Goal: Browse casually: Explore the website without a specific task or goal

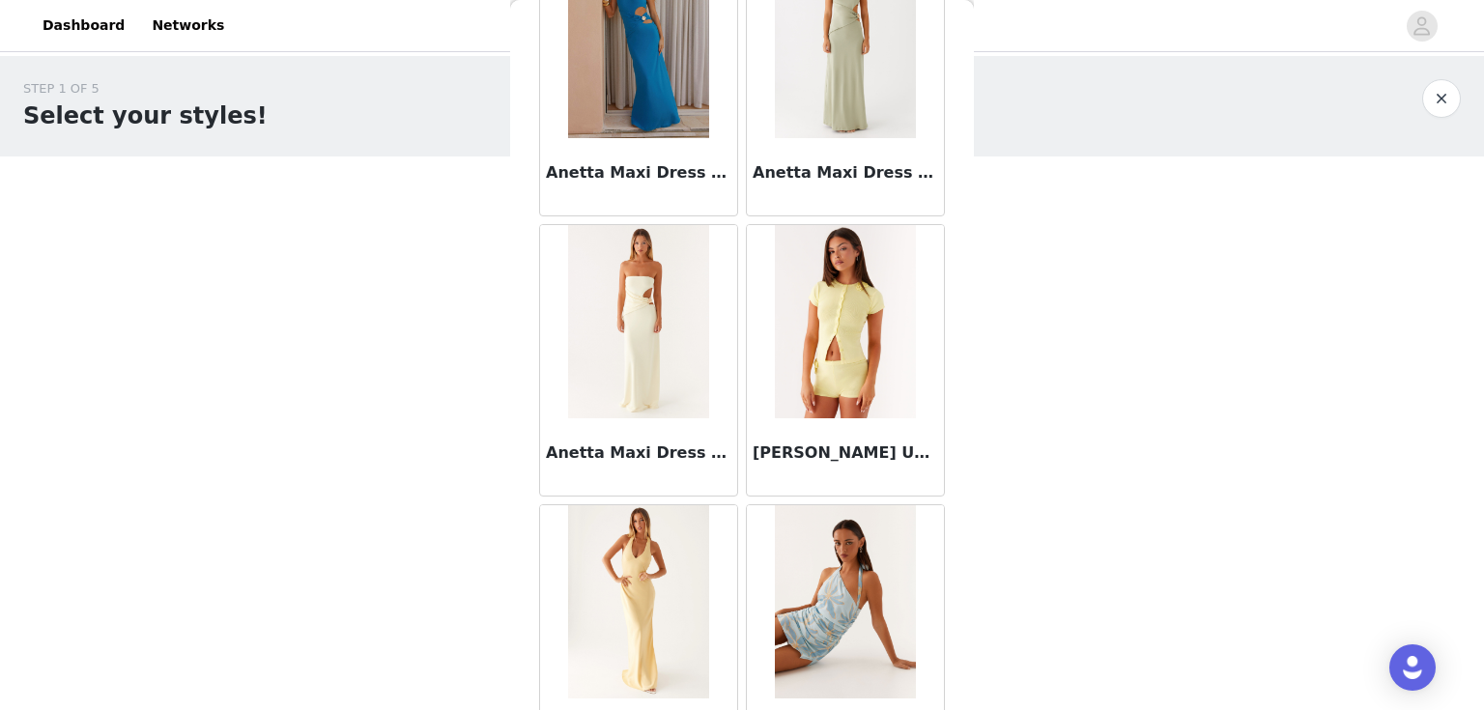
scroll to position [7840, 0]
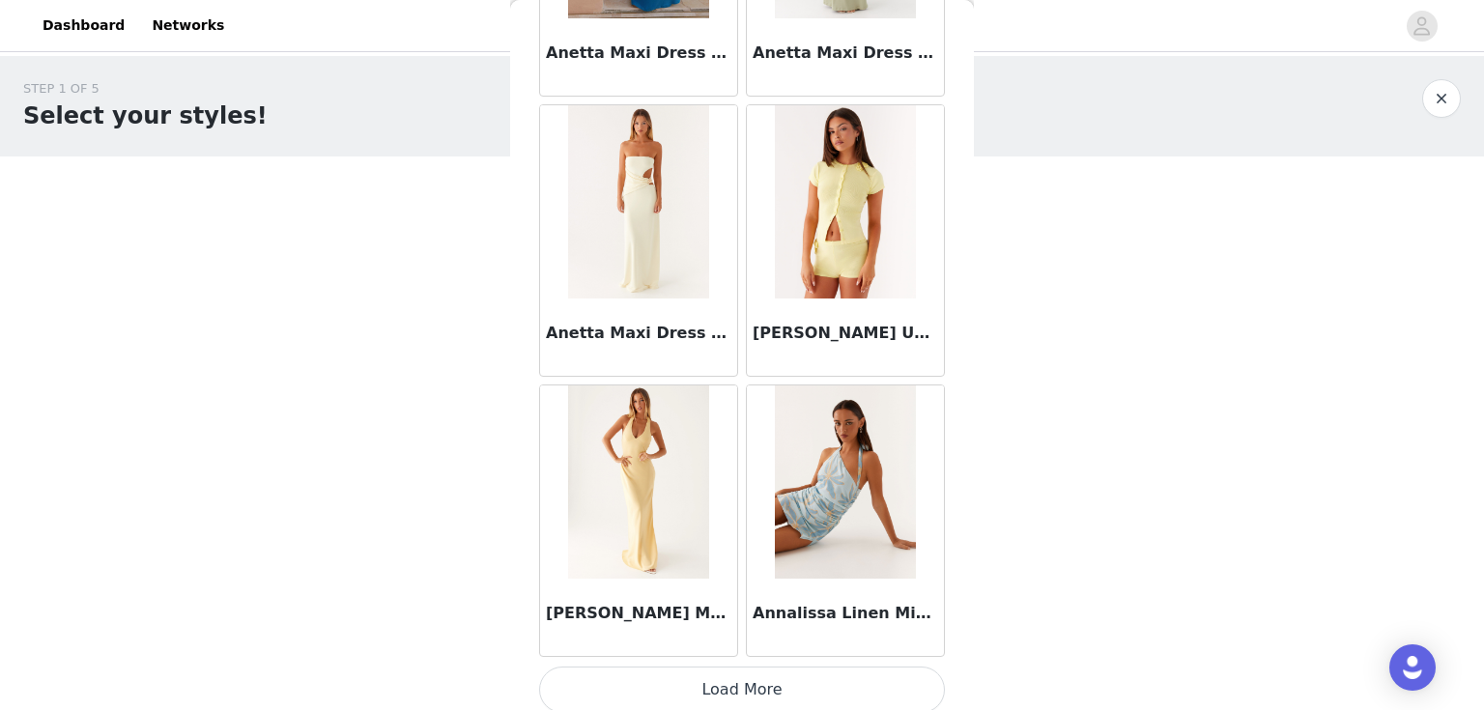
click at [754, 688] on button "Load More" at bounding box center [742, 690] width 406 height 46
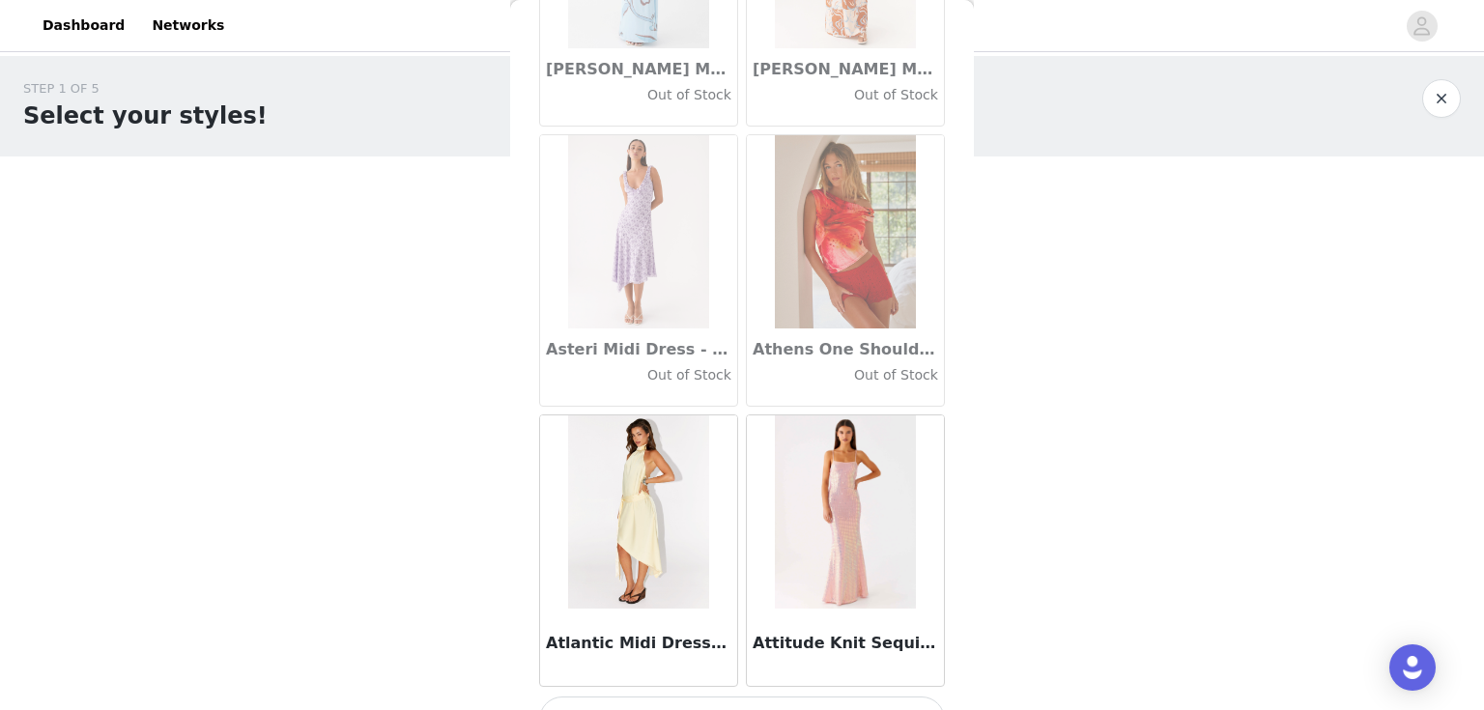
scroll to position [10638, 0]
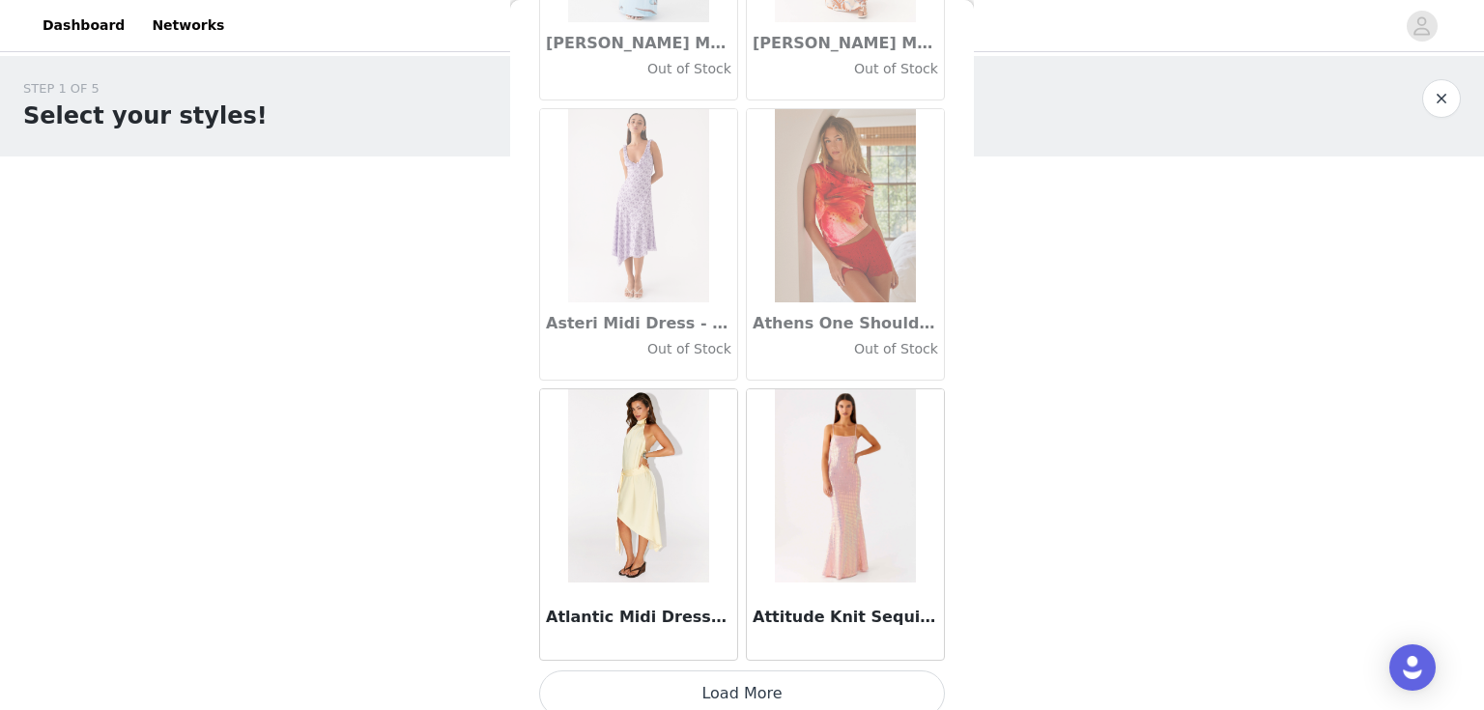
click at [802, 671] on button "Load More" at bounding box center [742, 694] width 406 height 46
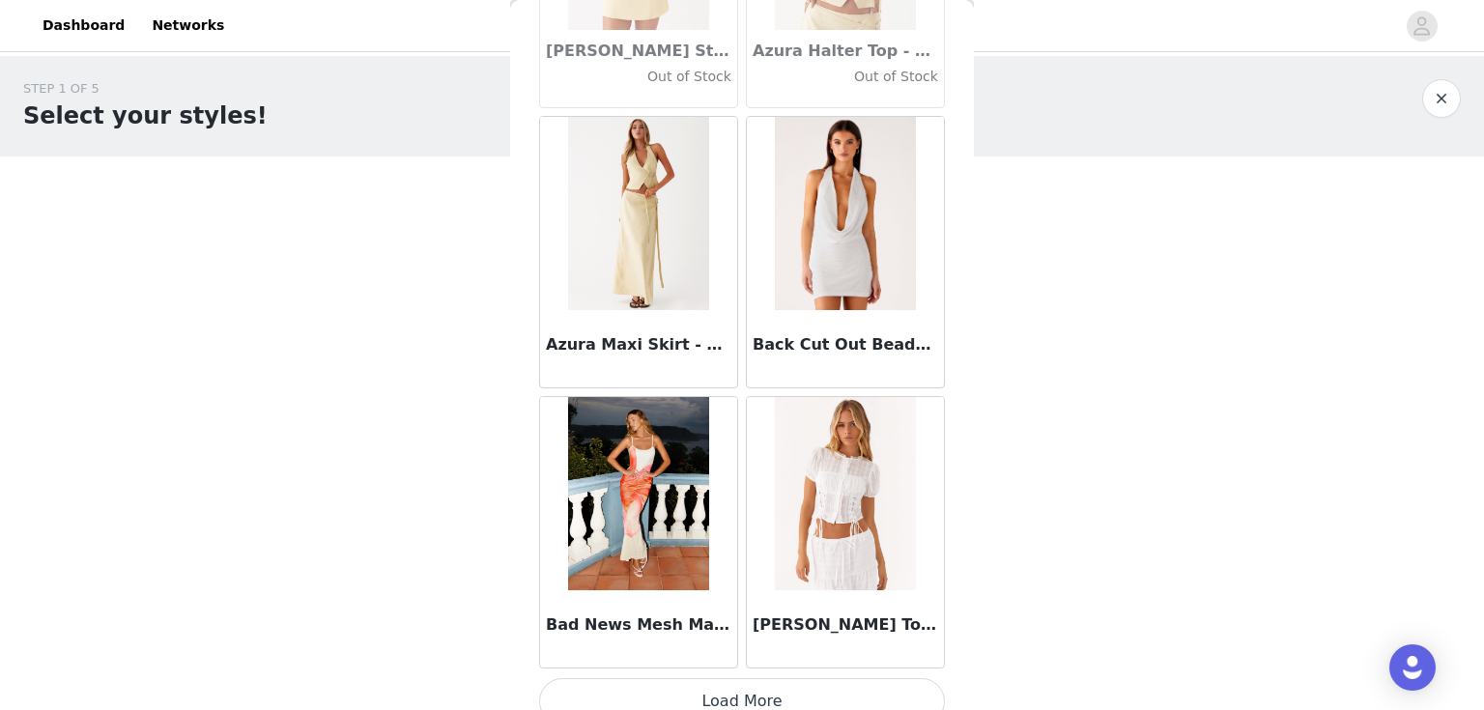
scroll to position [13437, 0]
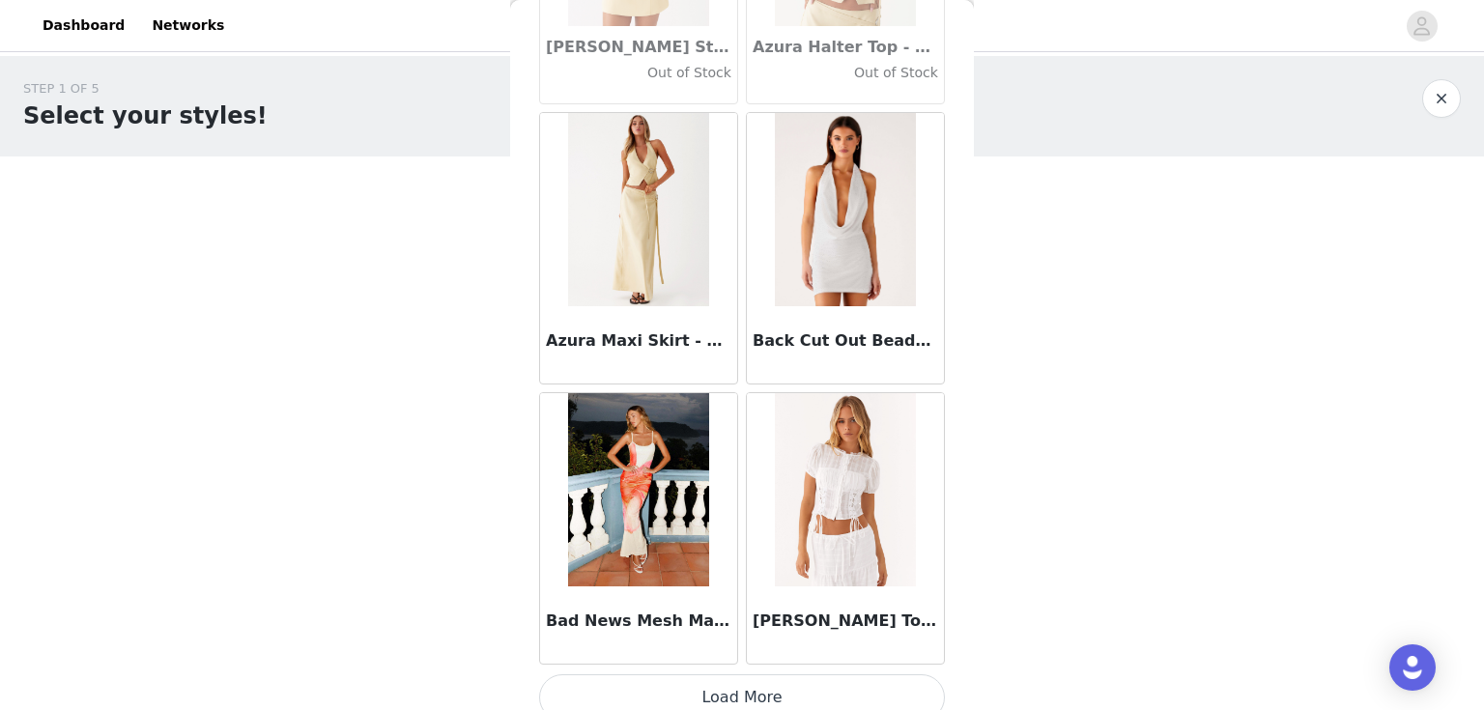
click at [680, 675] on button "Load More" at bounding box center [742, 698] width 406 height 46
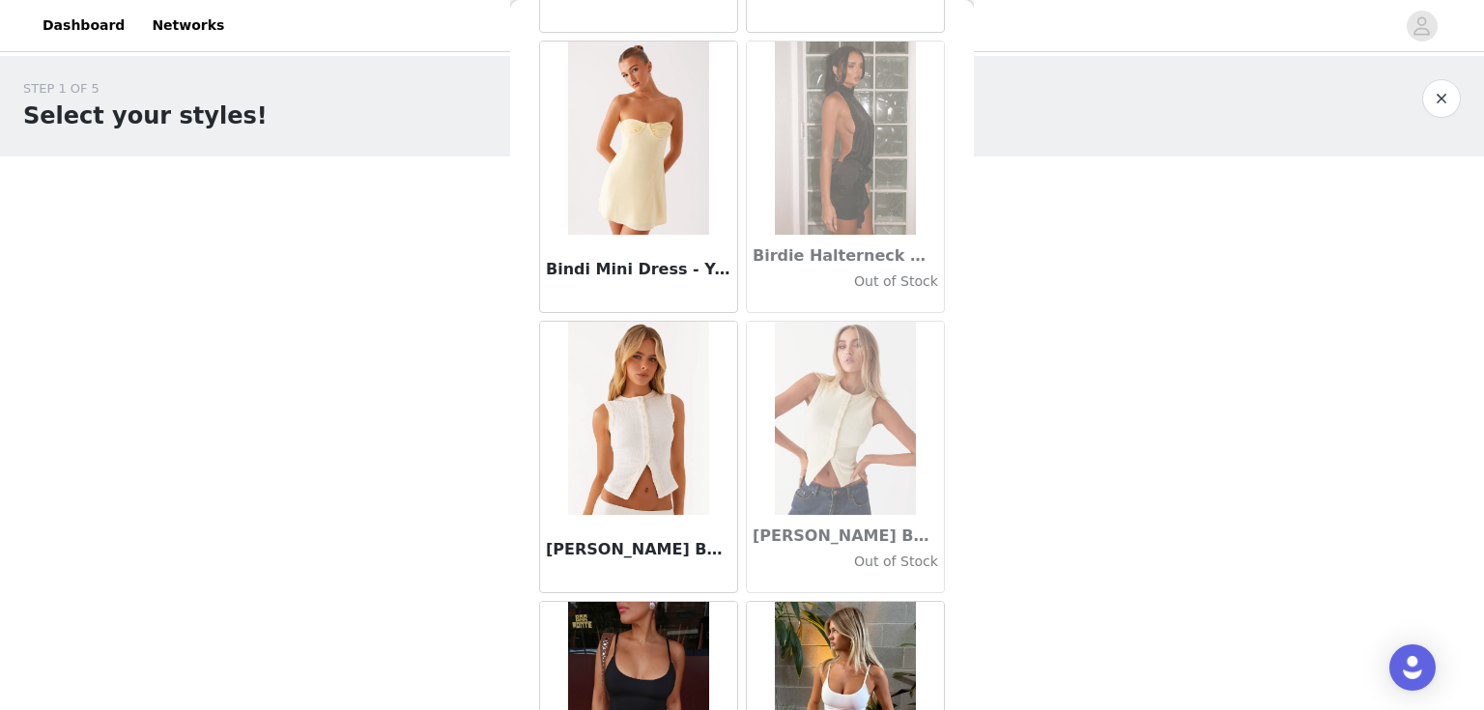
scroll to position [15756, 0]
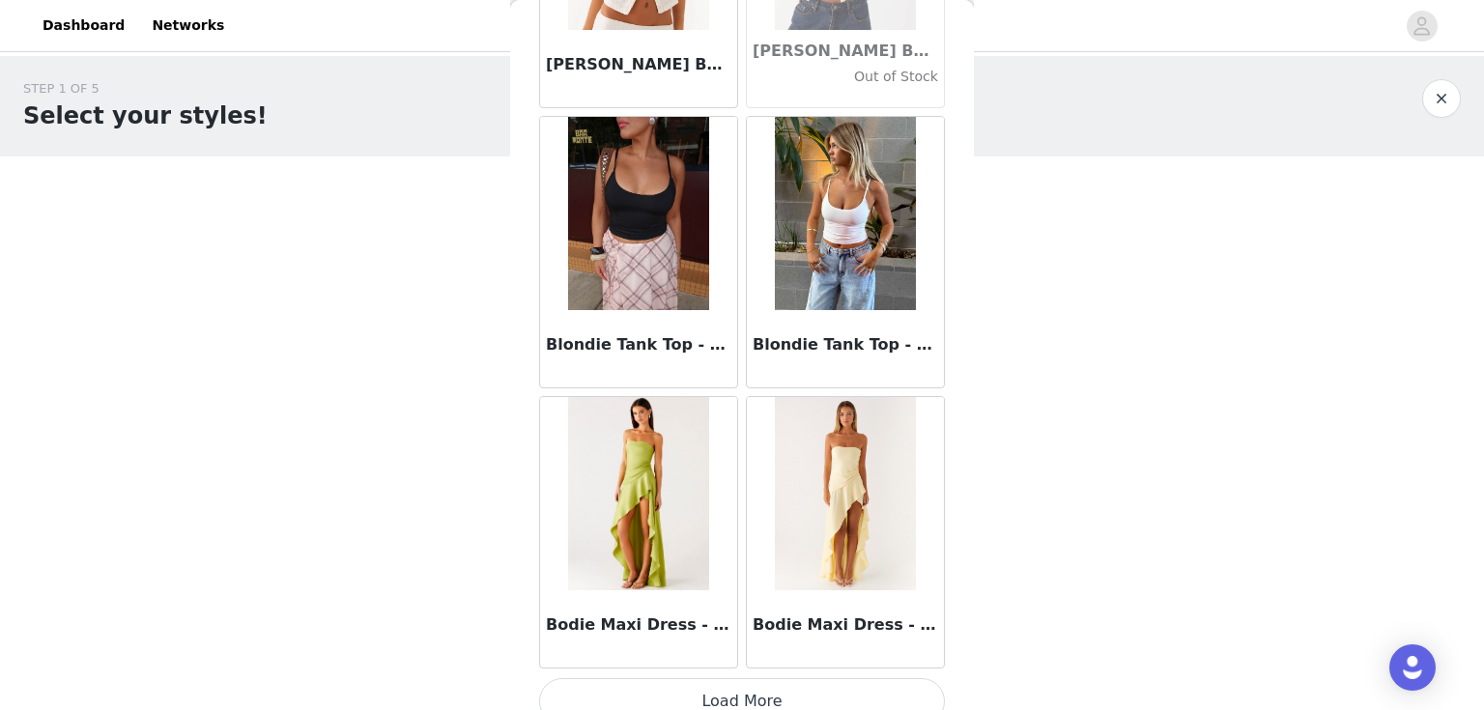
click at [751, 678] on button "Load More" at bounding box center [742, 701] width 406 height 46
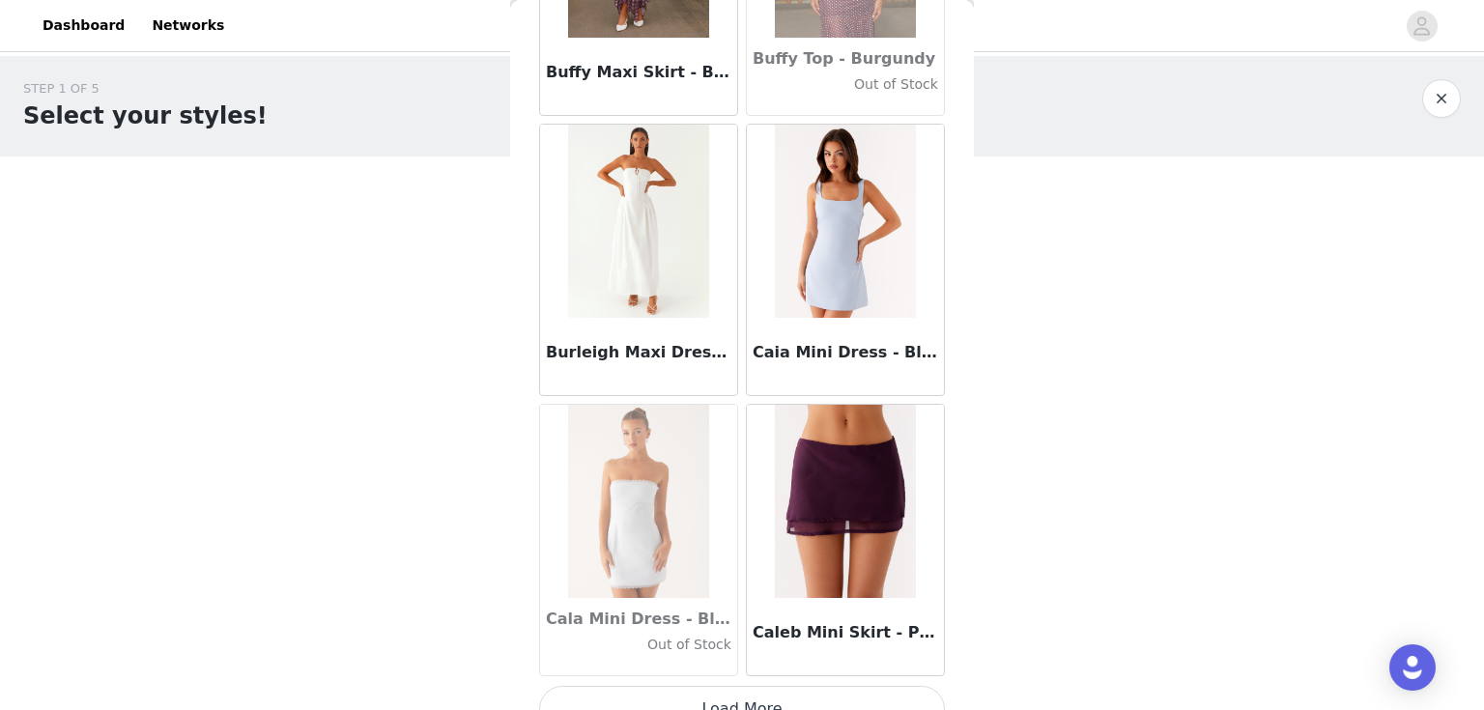
scroll to position [19034, 0]
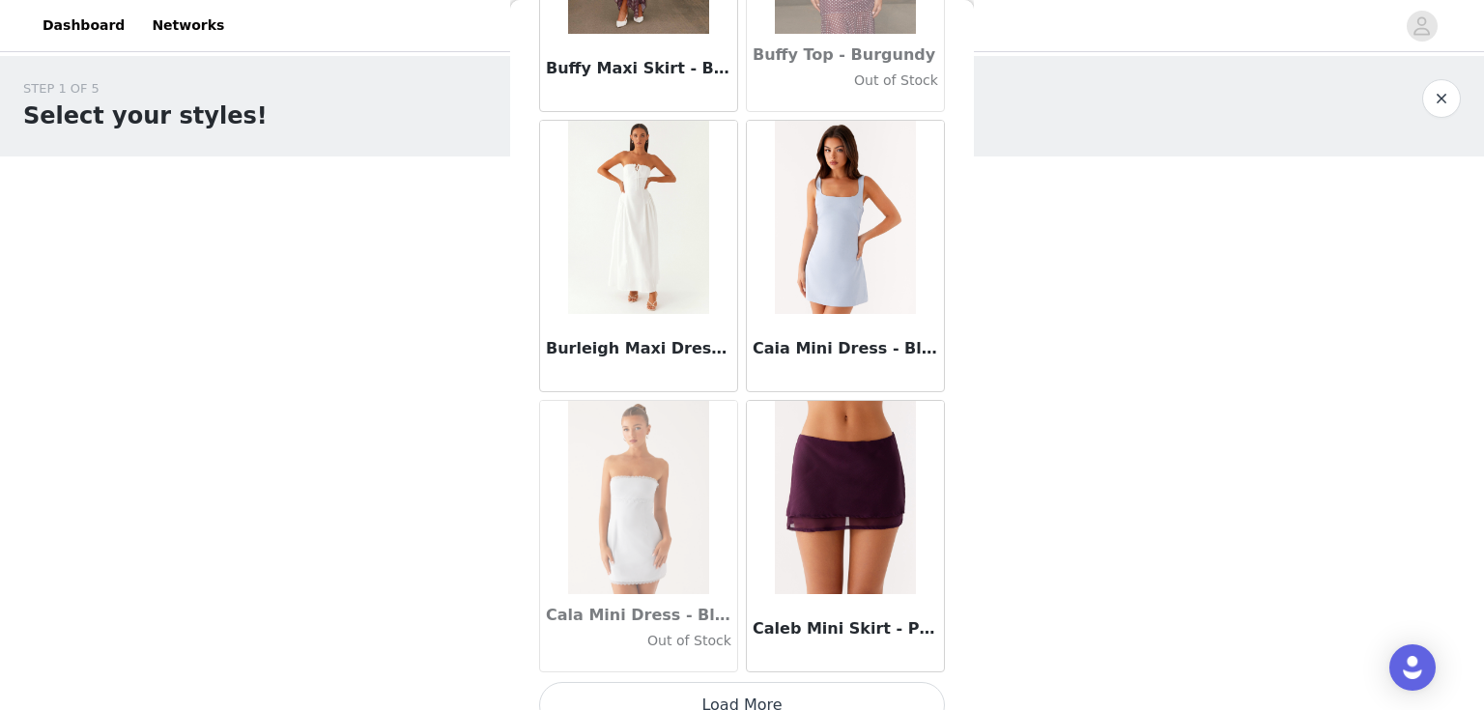
click at [767, 682] on button "Load More" at bounding box center [742, 705] width 406 height 46
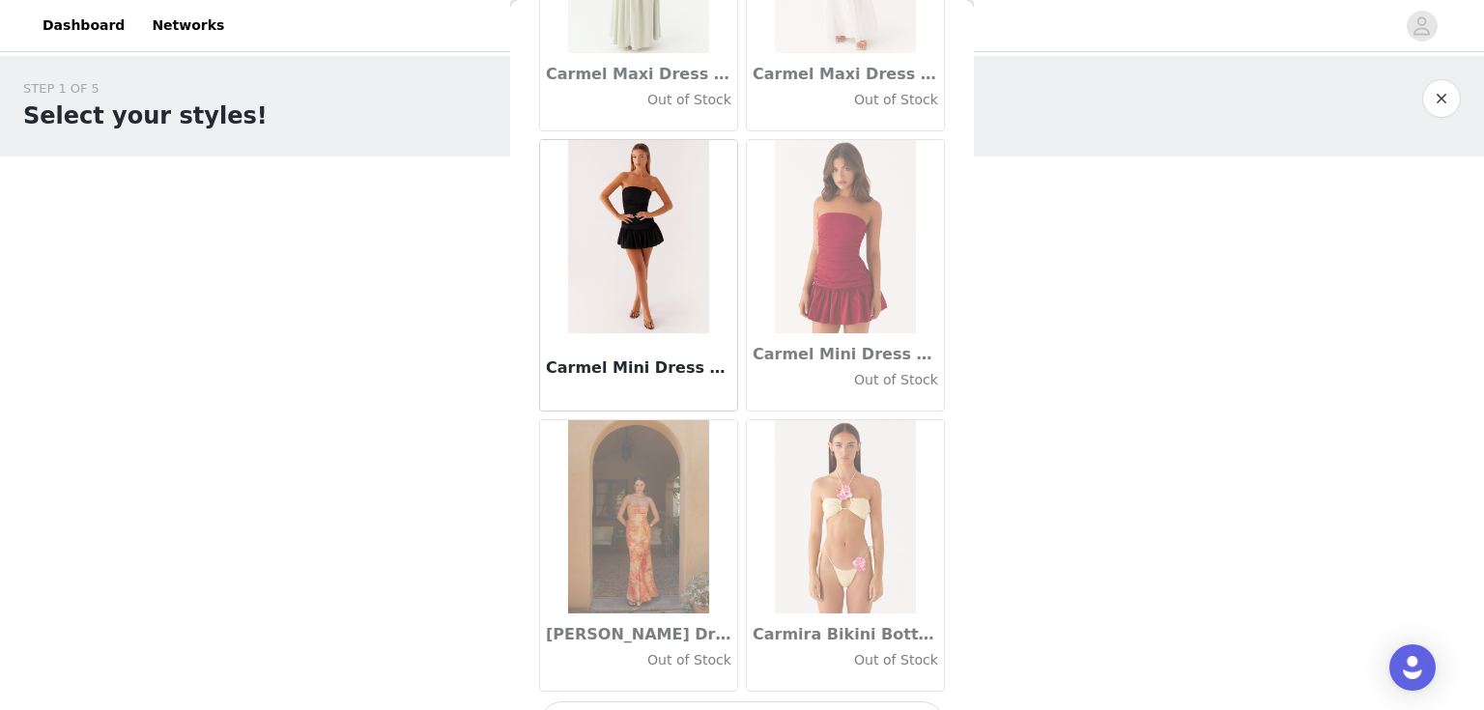
scroll to position [21833, 0]
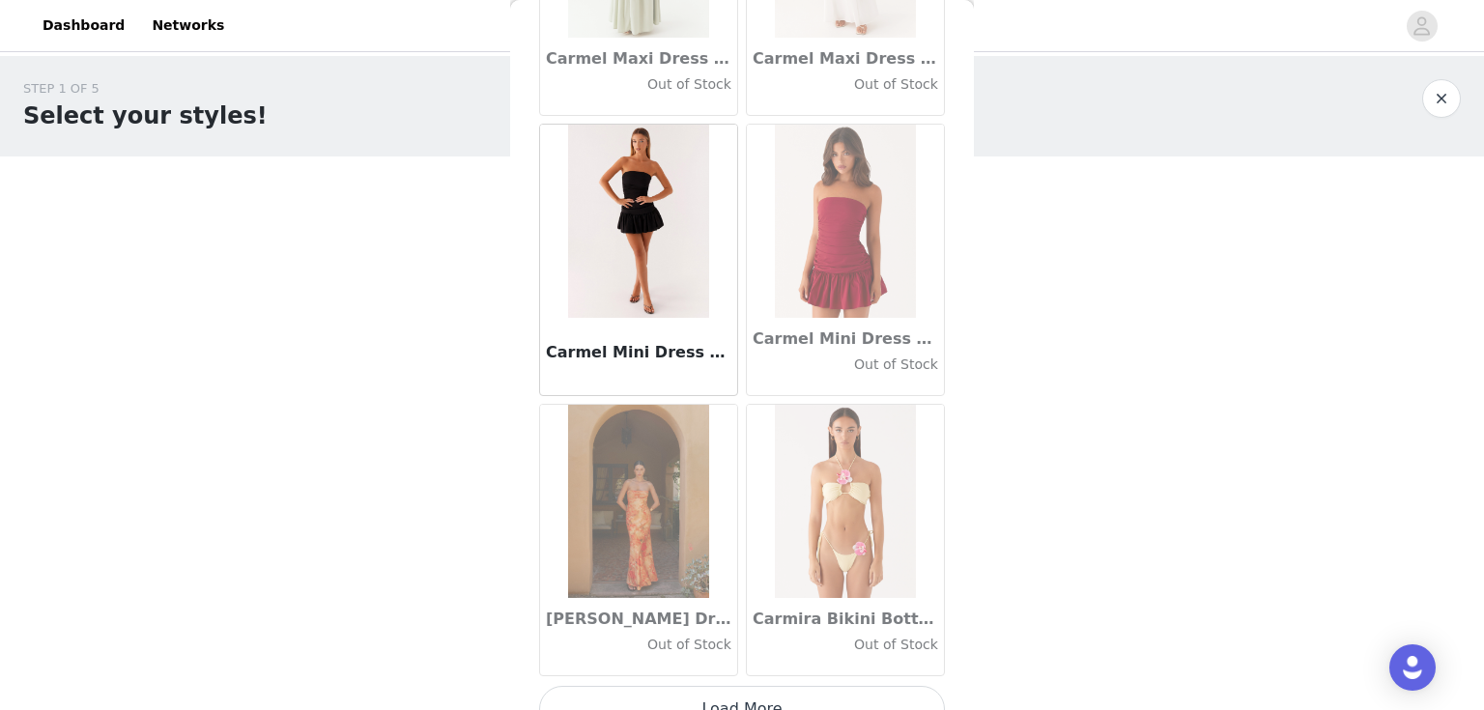
click at [731, 686] on button "Load More" at bounding box center [742, 709] width 406 height 46
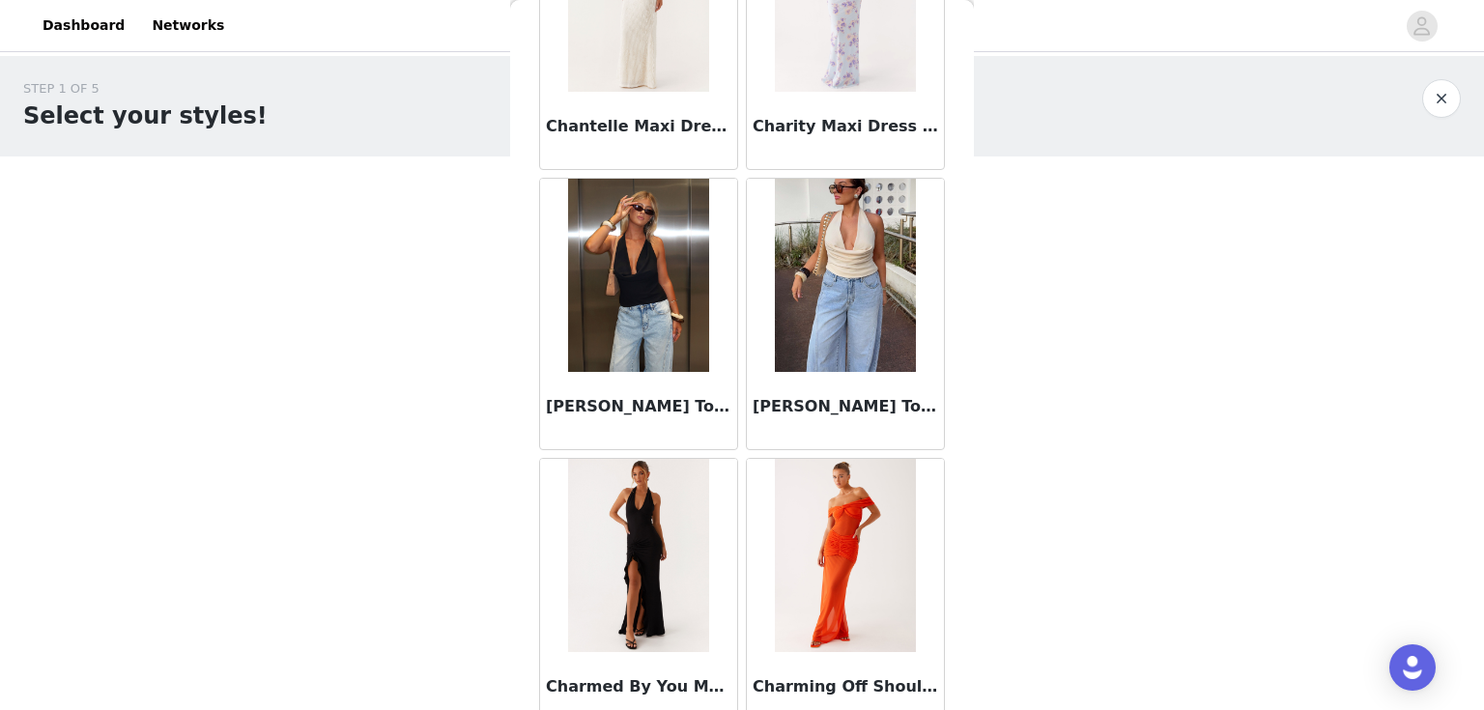
scroll to position [24632, 0]
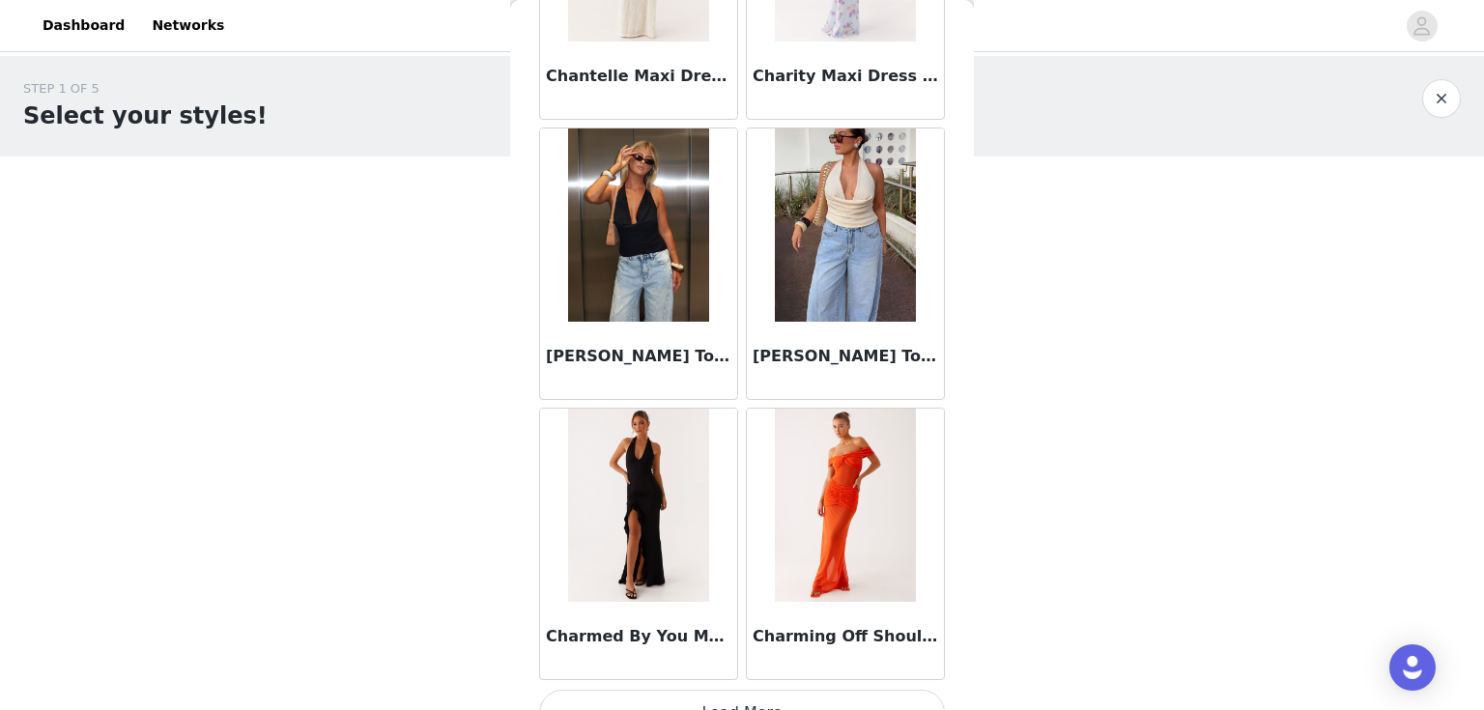
click at [731, 690] on button "Load More" at bounding box center [742, 713] width 406 height 46
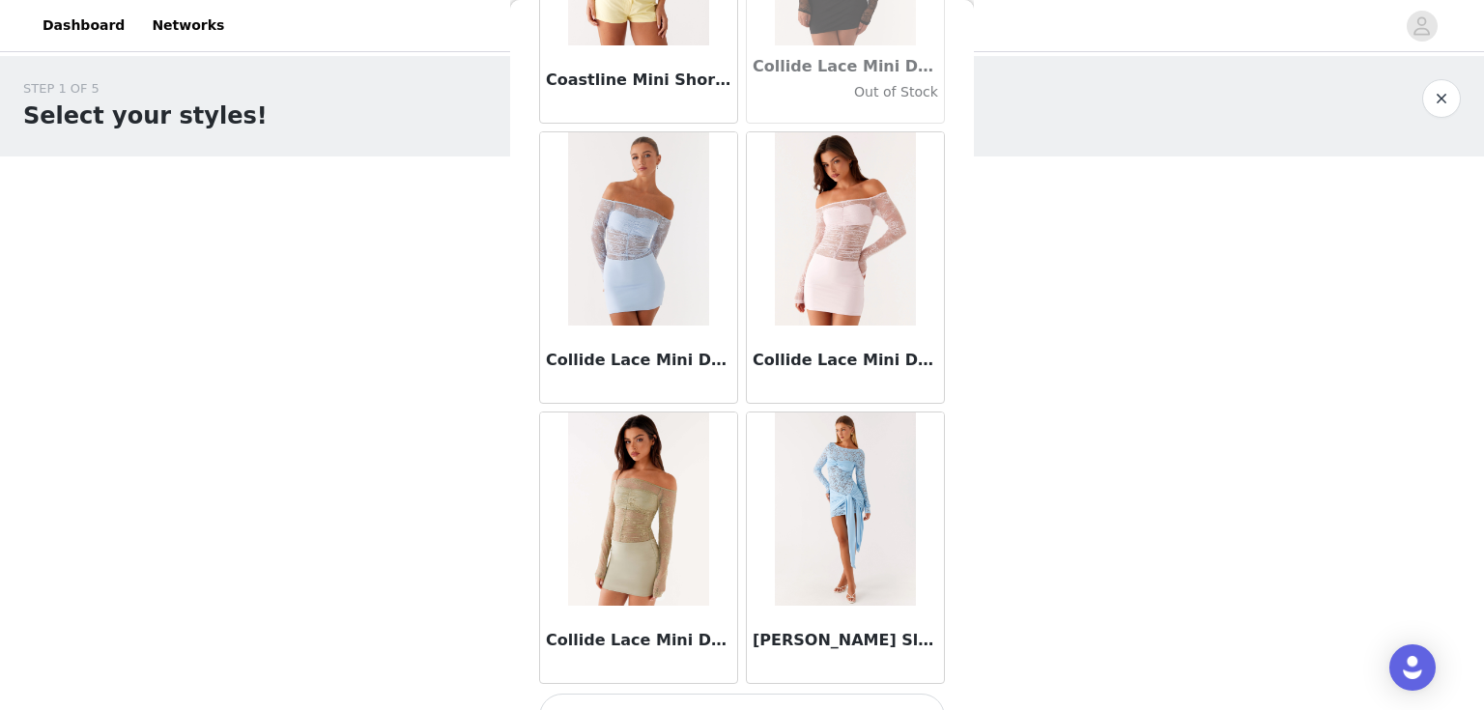
click at [751, 694] on button "Load More" at bounding box center [742, 717] width 406 height 46
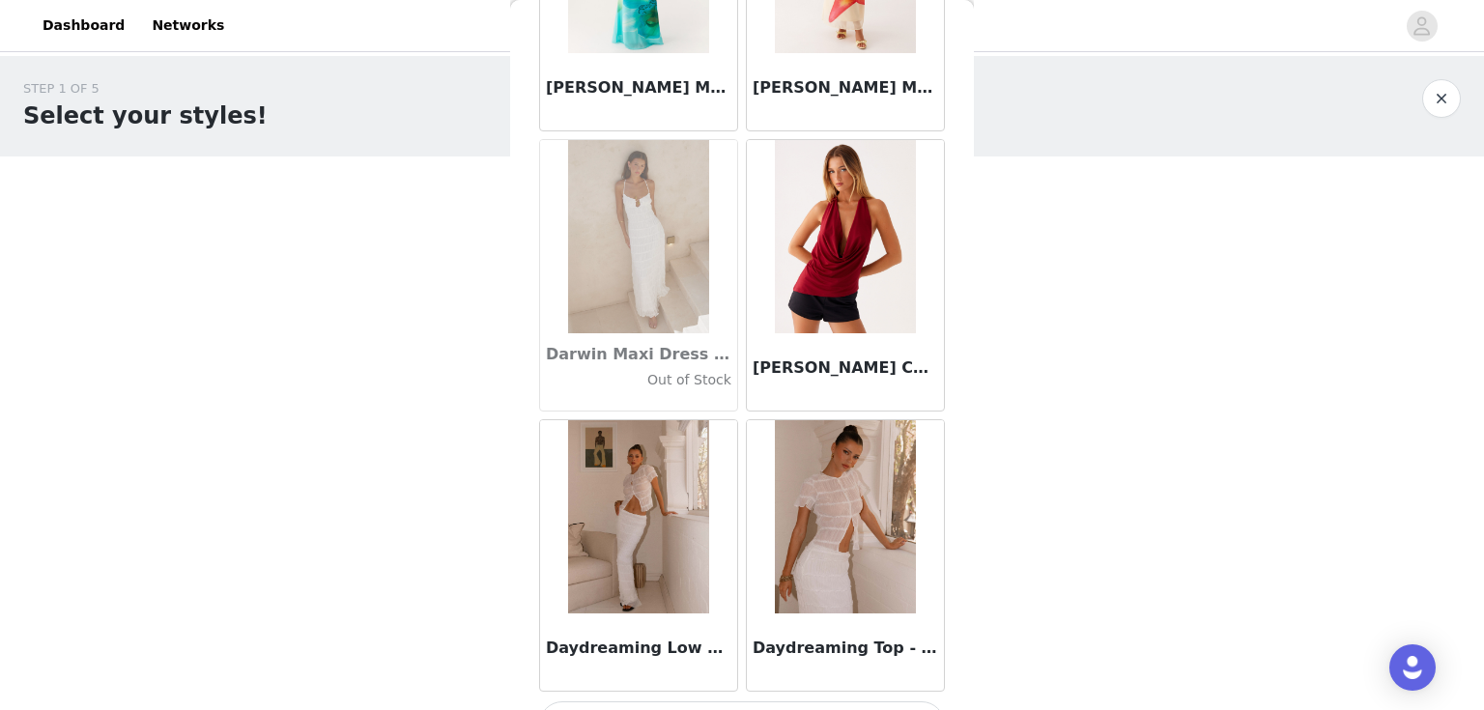
scroll to position [30229, 0]
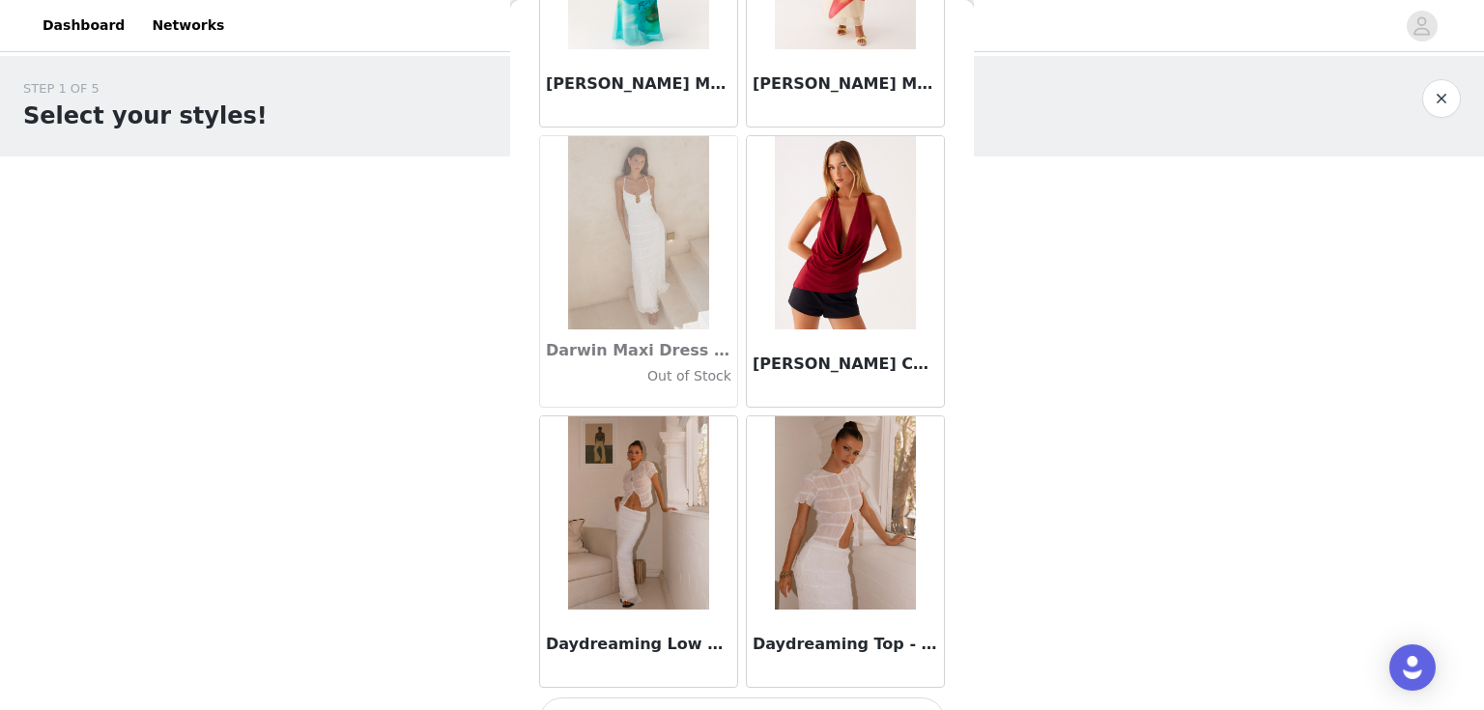
click at [655, 698] on button "Load More" at bounding box center [742, 721] width 406 height 46
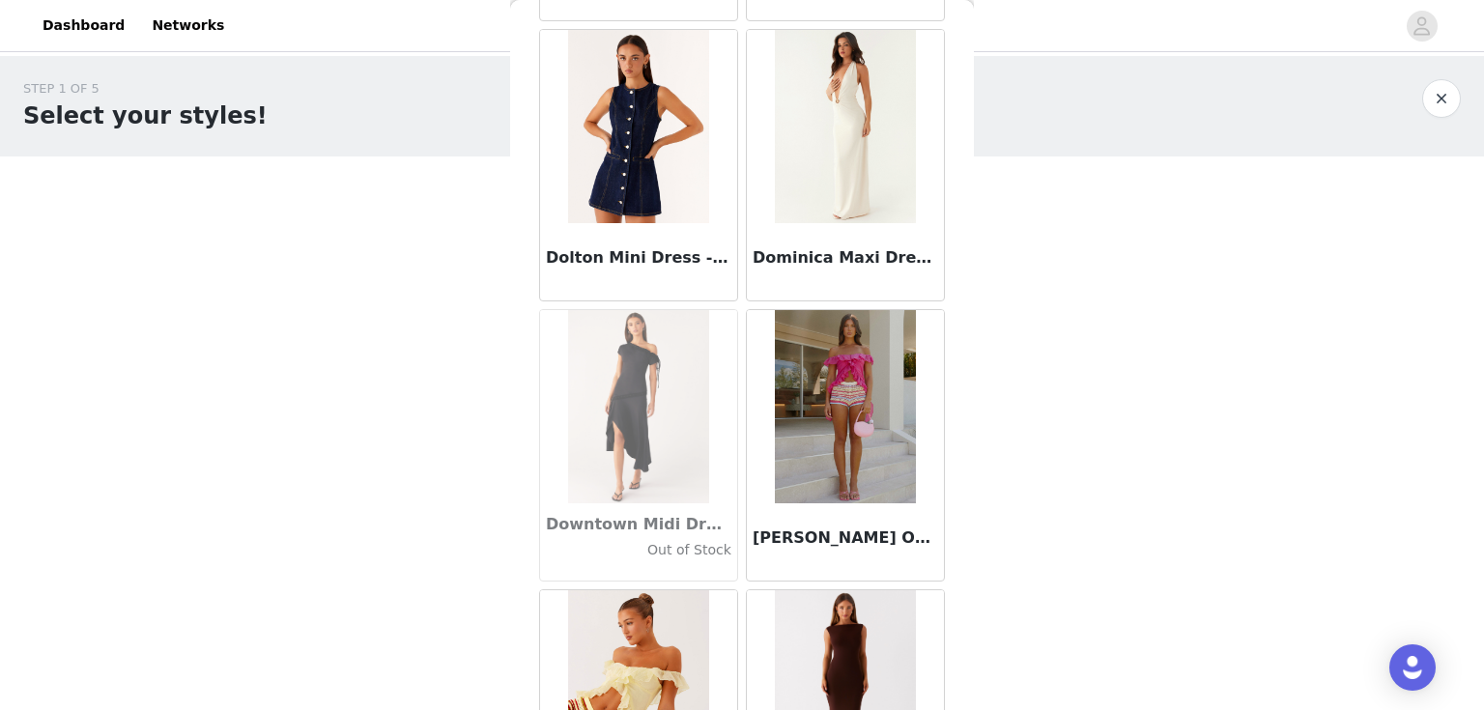
scroll to position [33028, 0]
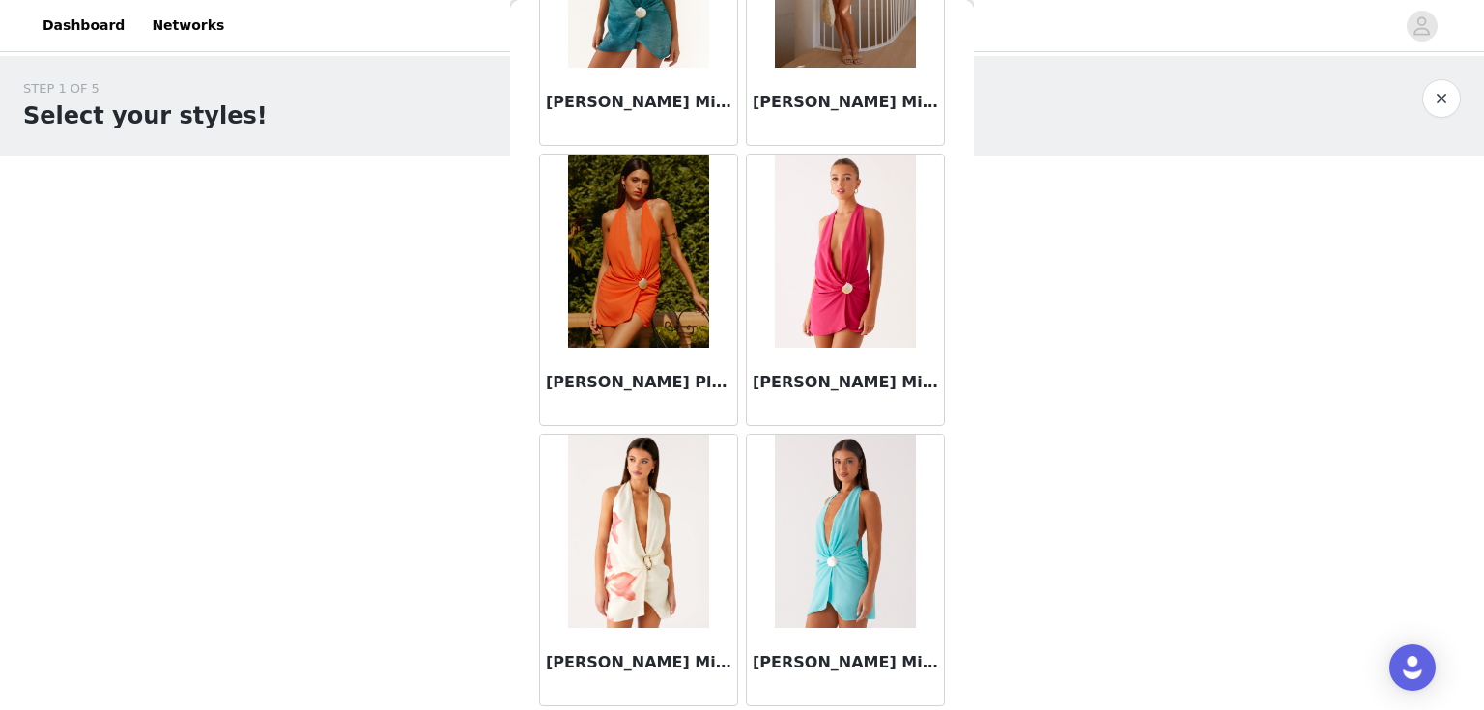
scroll to position [35827, 0]
